Goal: Find specific page/section: Find specific page/section

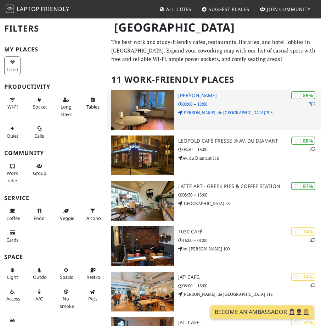
click at [161, 105] on img at bounding box center [142, 110] width 63 height 40
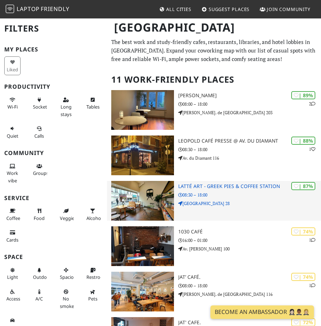
click at [254, 186] on h3 "Latté Art - Greek Pies & Coffee Station" at bounding box center [249, 186] width 143 height 6
